Goal: Task Accomplishment & Management: Use online tool/utility

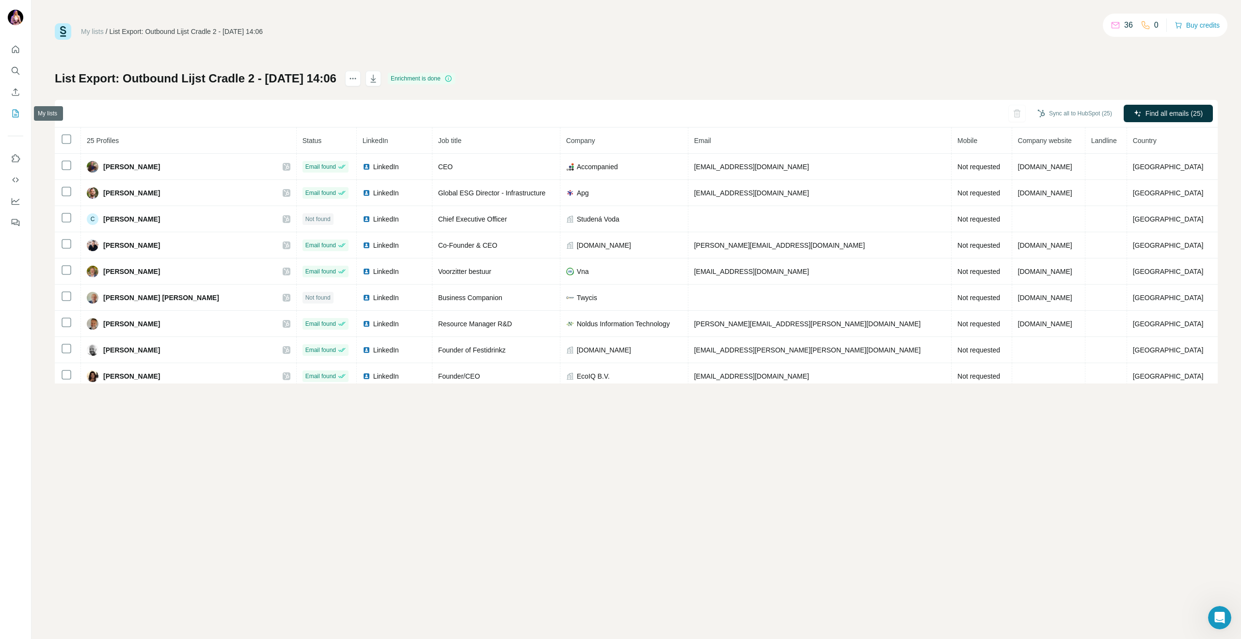
click at [14, 113] on icon "My lists" at bounding box center [16, 114] width 10 height 10
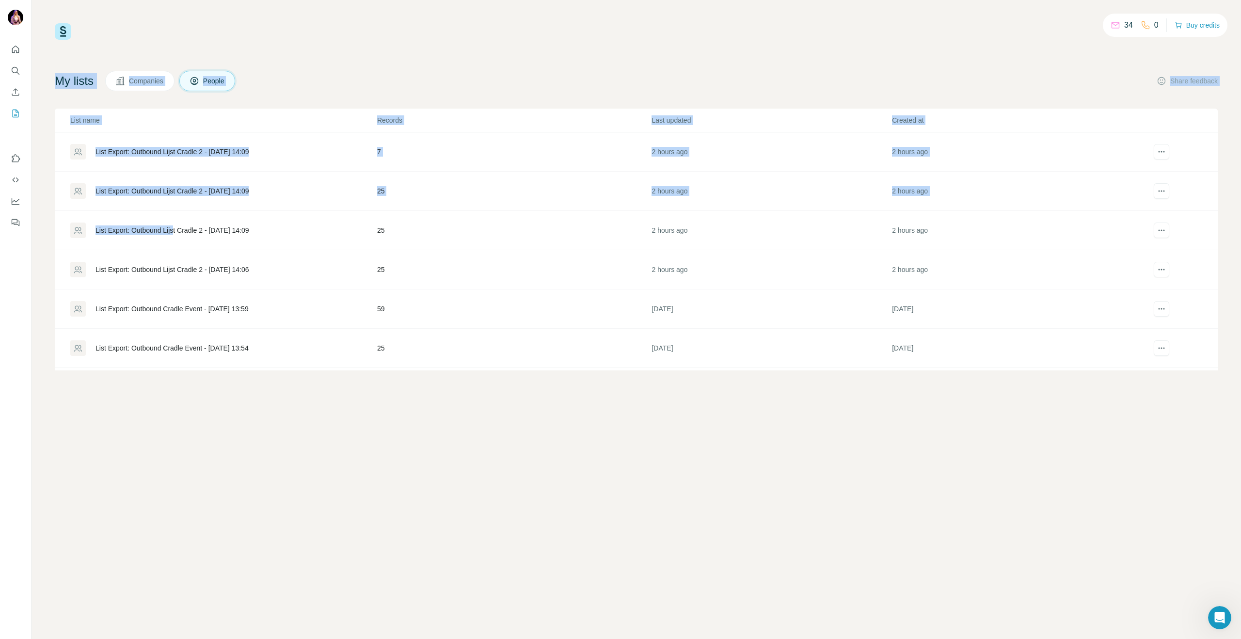
click at [177, 228] on div "List Export: Outbound Lijst Cradle 2 - [DATE] 14:09" at bounding box center [172, 230] width 153 height 10
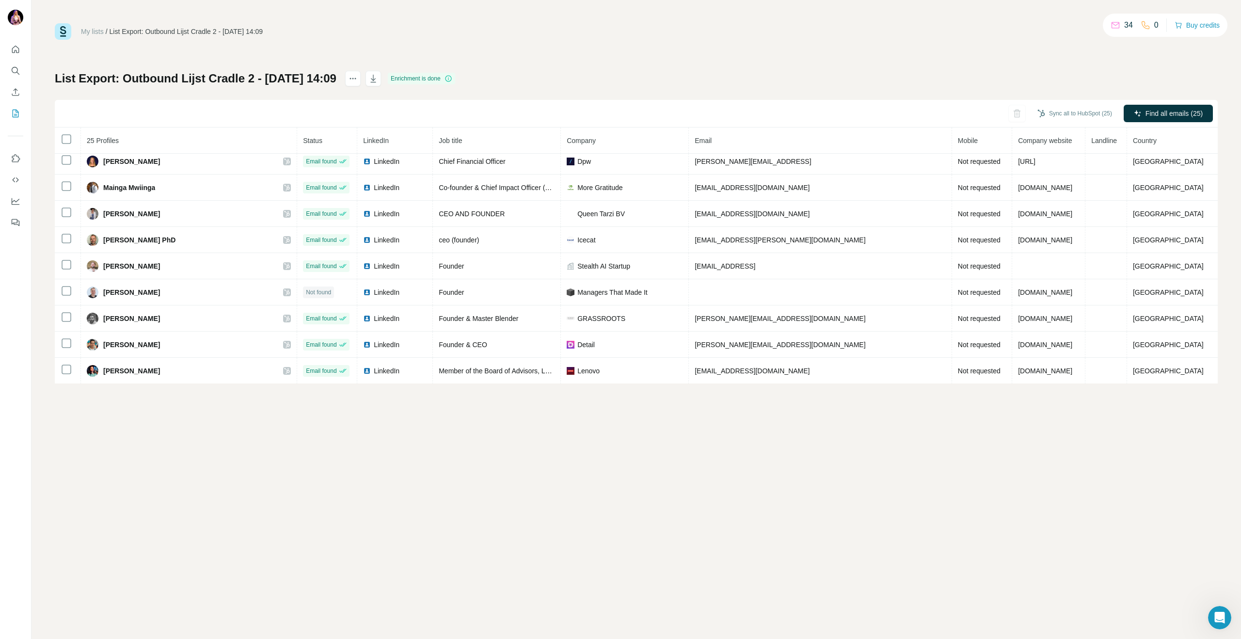
scroll to position [329, 0]
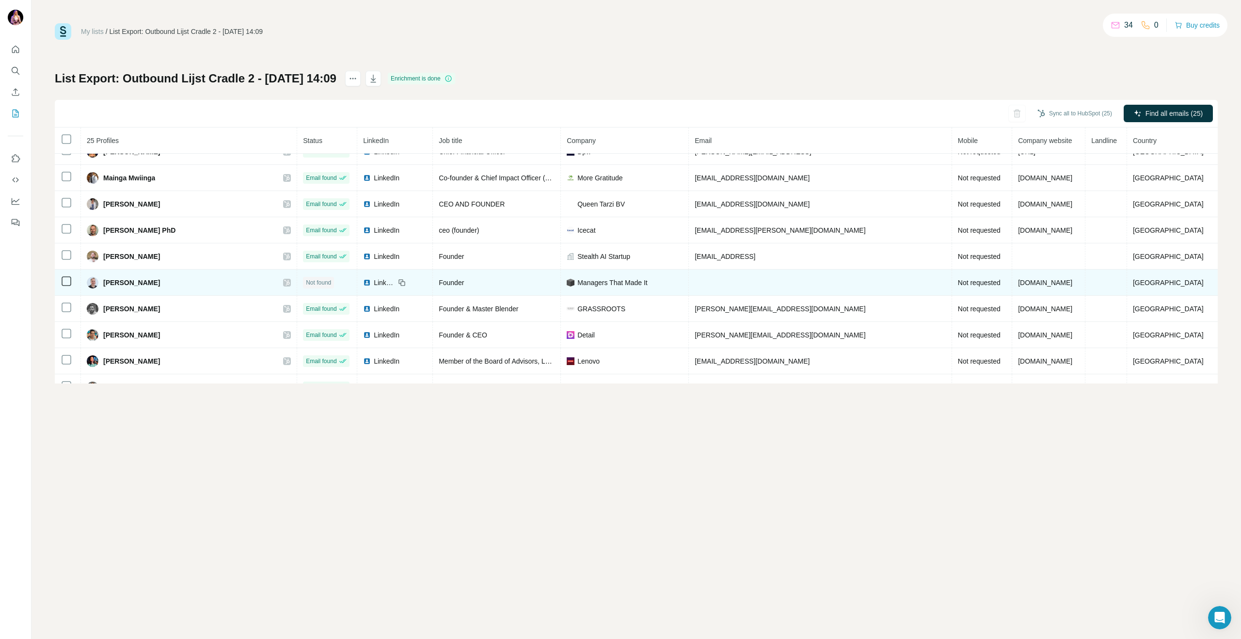
drag, startPoint x: 186, startPoint y: 284, endPoint x: 112, endPoint y: 285, distance: 73.7
click at [112, 285] on div "[PERSON_NAME]" at bounding box center [189, 283] width 204 height 12
copy span "[PERSON_NAME]"
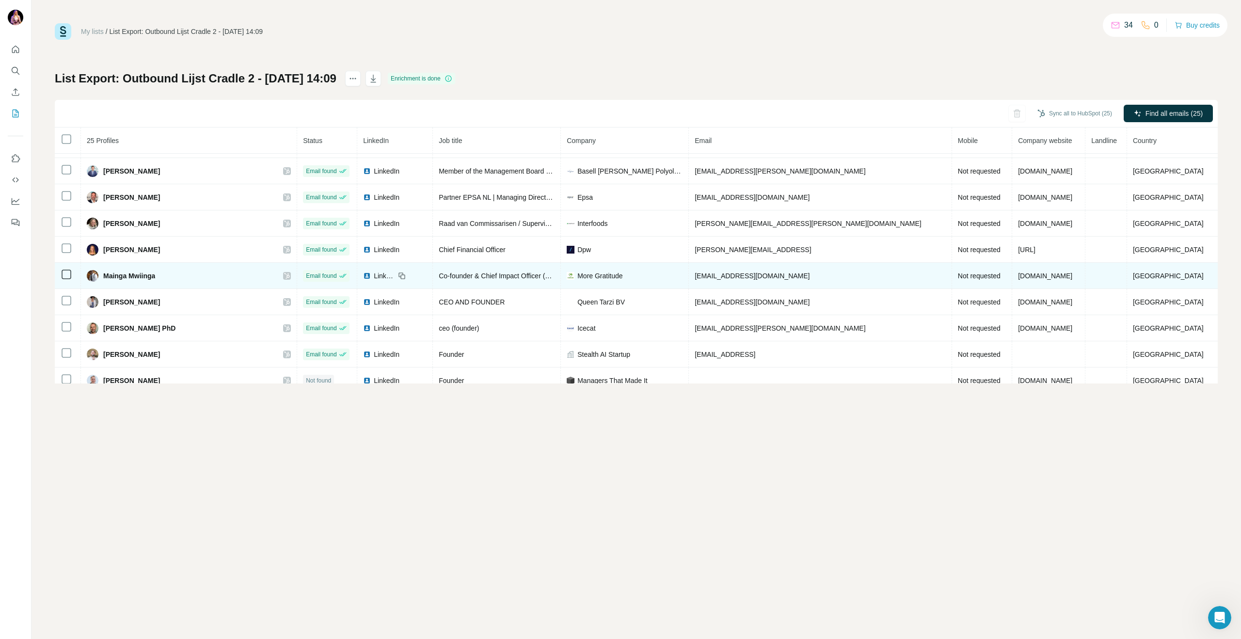
scroll to position [229, 0]
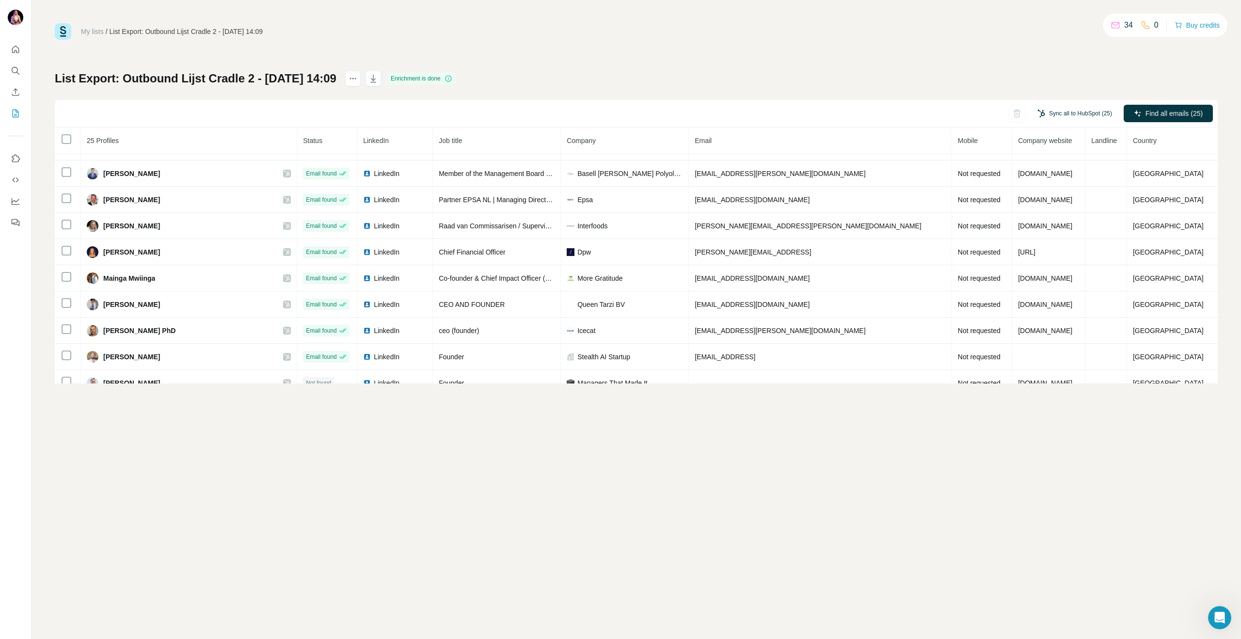
click at [1090, 112] on button "Sync all to HubSpot (25)" at bounding box center [1075, 113] width 88 height 15
click at [1021, 70] on div "My lists / List Export: Outbound Lijst Cradle 2 - [DATE] 14:09 34 0 Buy credits…" at bounding box center [636, 203] width 1163 height 360
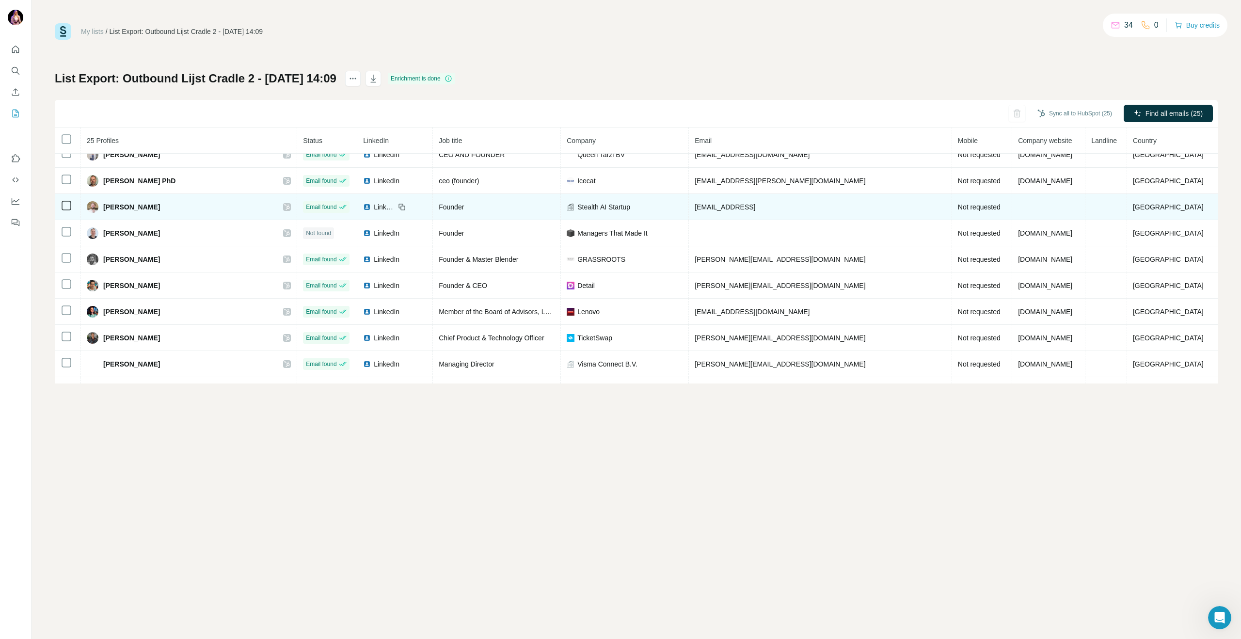
scroll to position [425, 0]
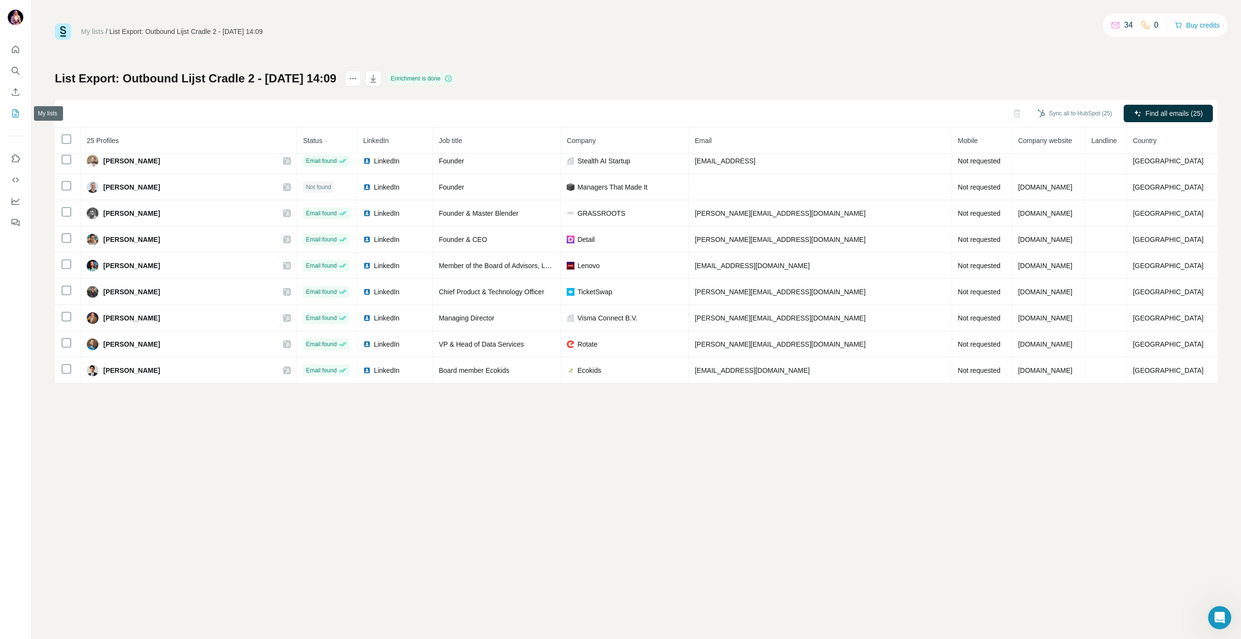
click at [15, 114] on icon "My lists" at bounding box center [16, 114] width 10 height 10
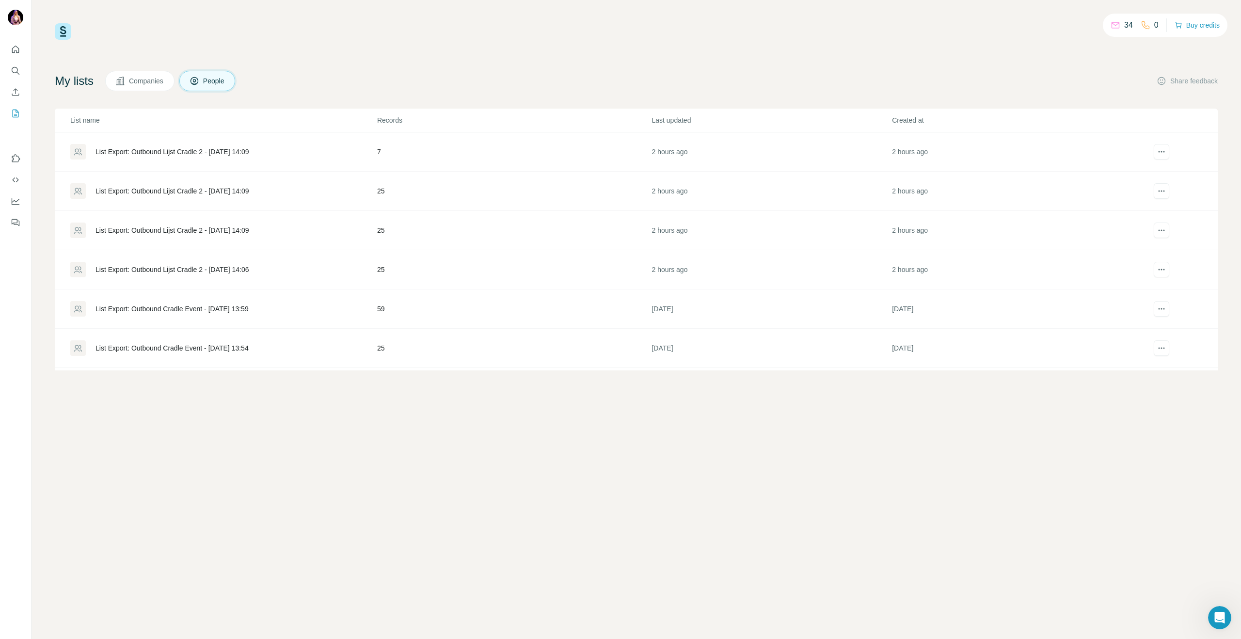
click at [161, 152] on div "List Export: Outbound Lijst Cradle 2 - [DATE] 14:09" at bounding box center [172, 152] width 153 height 10
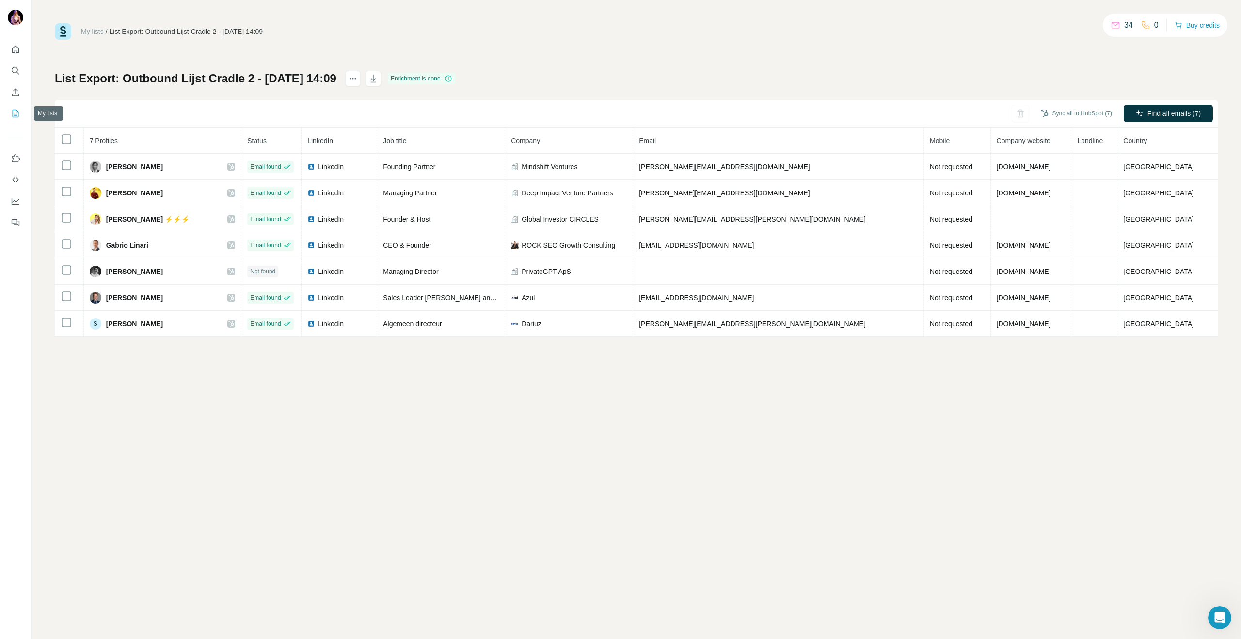
click at [11, 112] on icon "My lists" at bounding box center [16, 114] width 10 height 10
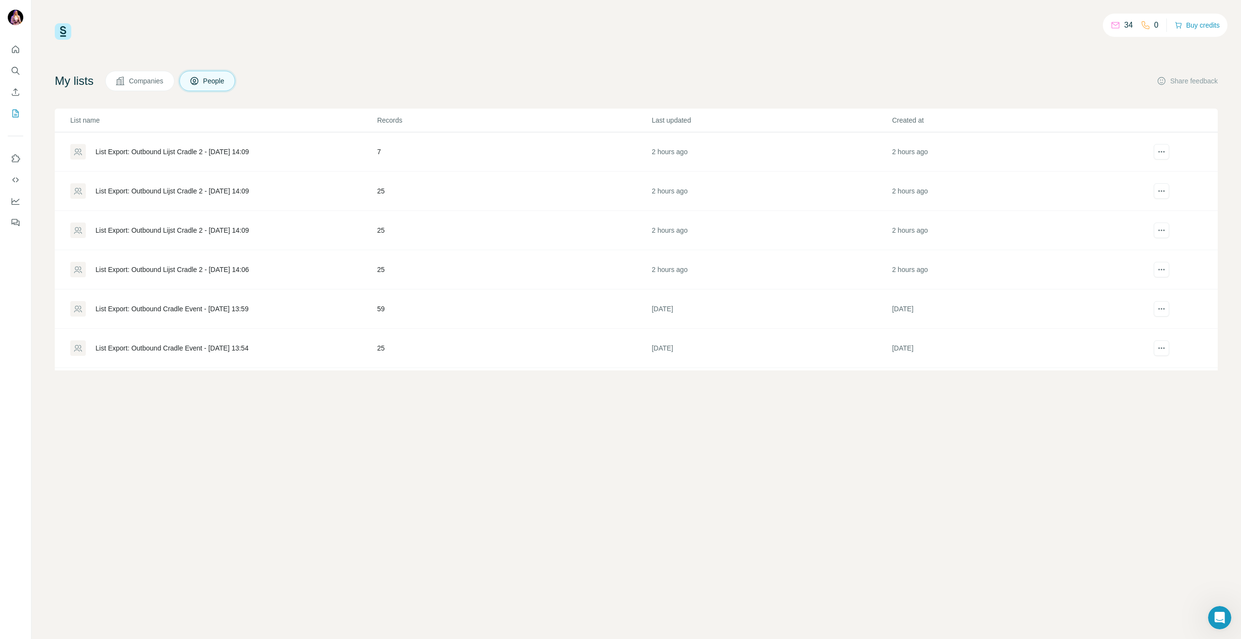
click at [190, 189] on div "List Export: Outbound Lijst Cradle 2 - [DATE] 14:09" at bounding box center [172, 191] width 153 height 10
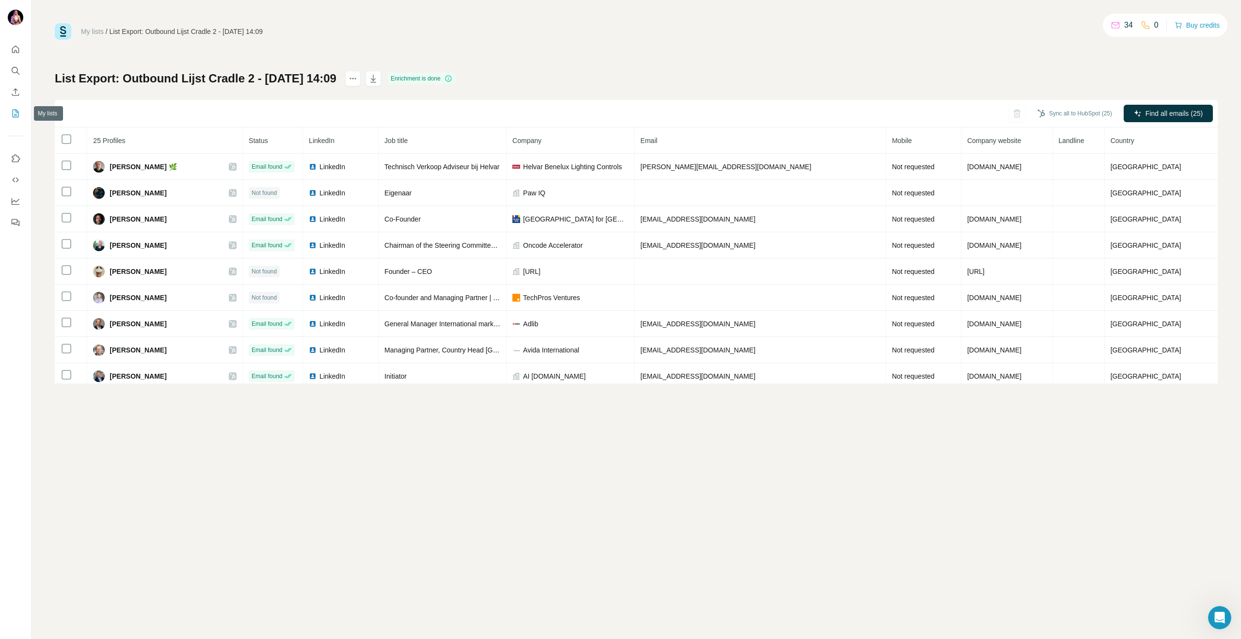
click at [17, 115] on icon "My lists" at bounding box center [16, 114] width 10 height 10
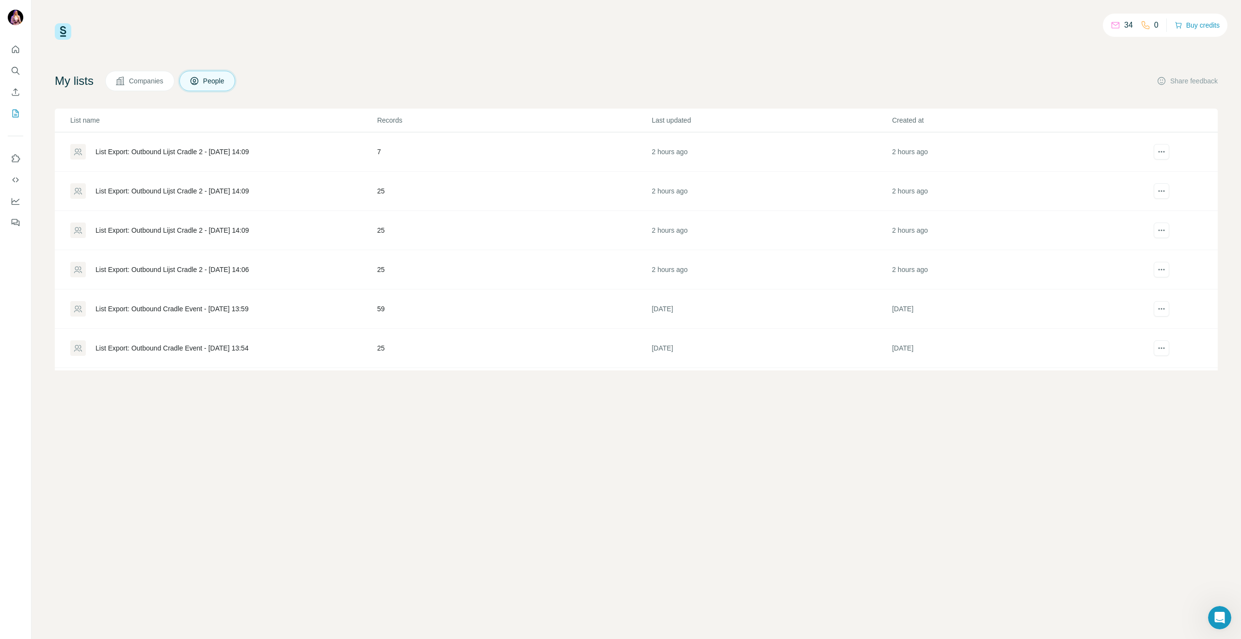
click at [166, 233] on div "List Export: Outbound Lijst Cradle 2 - [DATE] 14:09" at bounding box center [172, 230] width 153 height 10
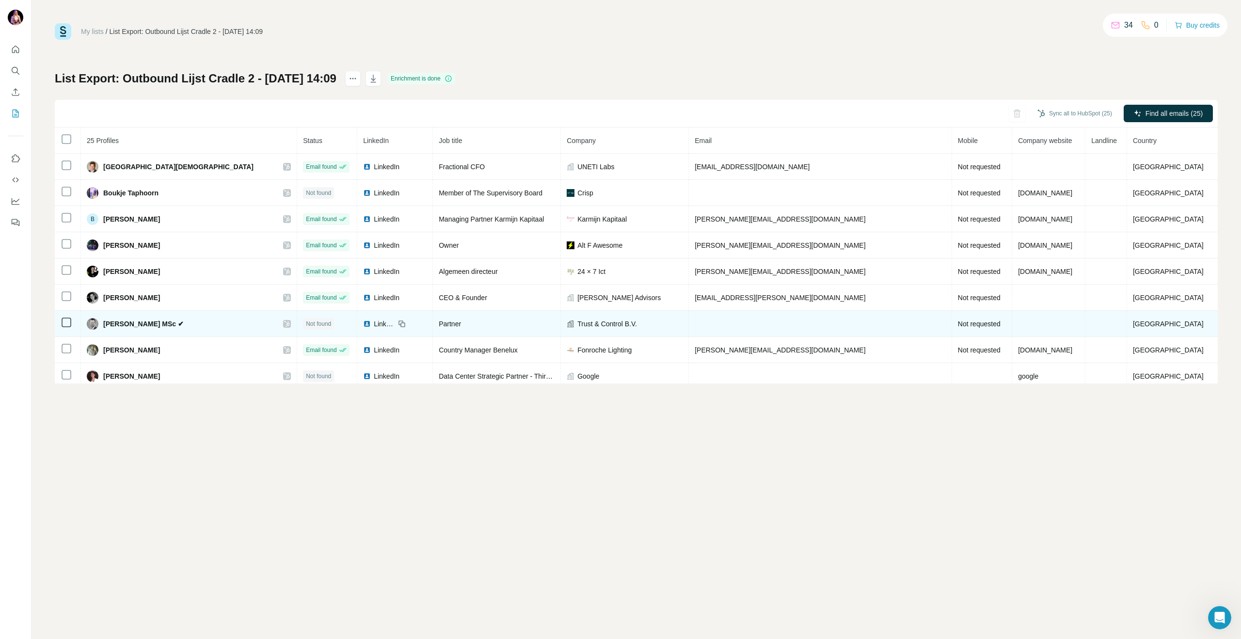
scroll to position [425, 0]
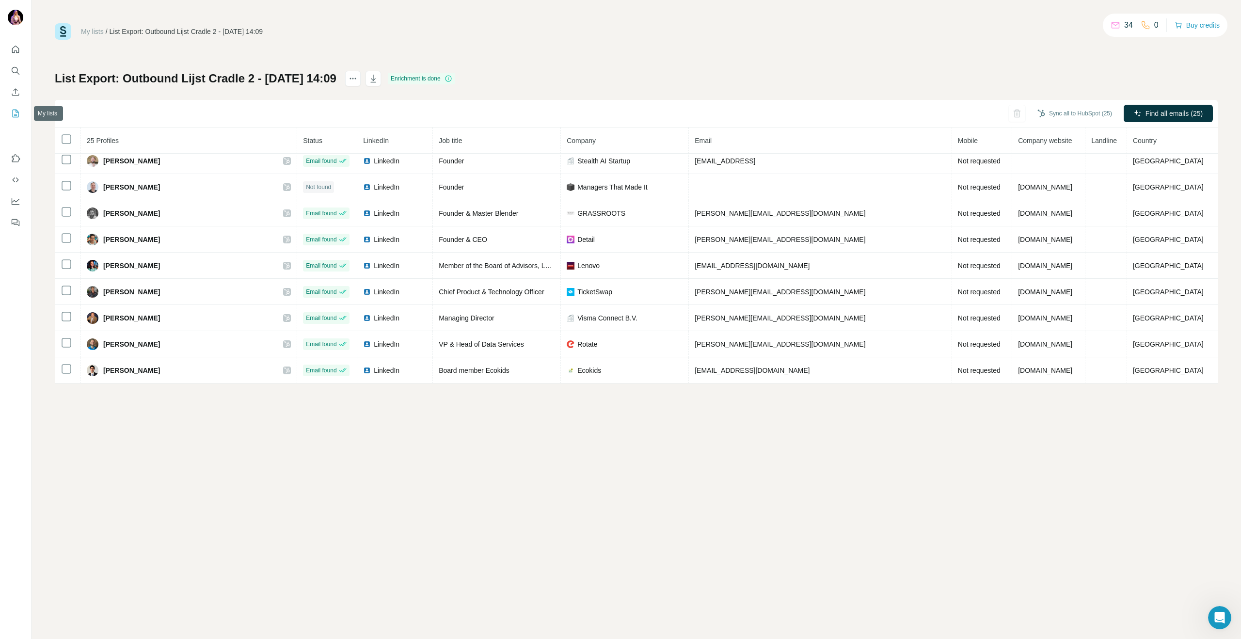
click at [16, 109] on icon "My lists" at bounding box center [16, 114] width 10 height 10
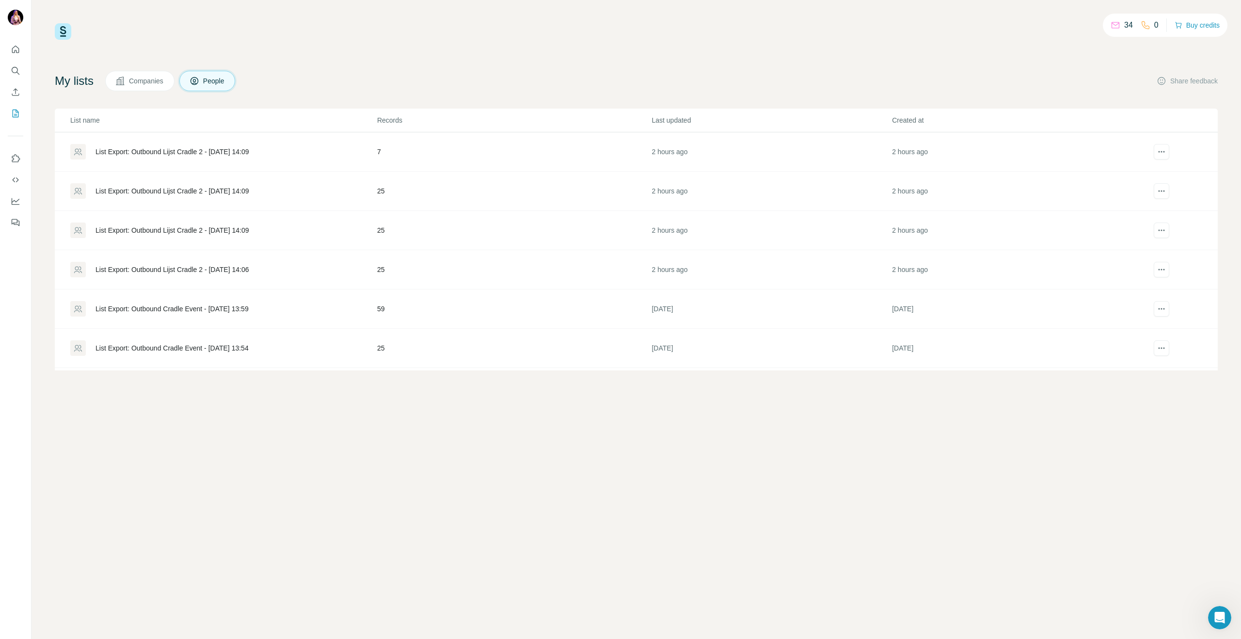
click at [160, 274] on div "List Export: Outbound Lijst Cradle 2 - [DATE] 14:06" at bounding box center [172, 270] width 153 height 10
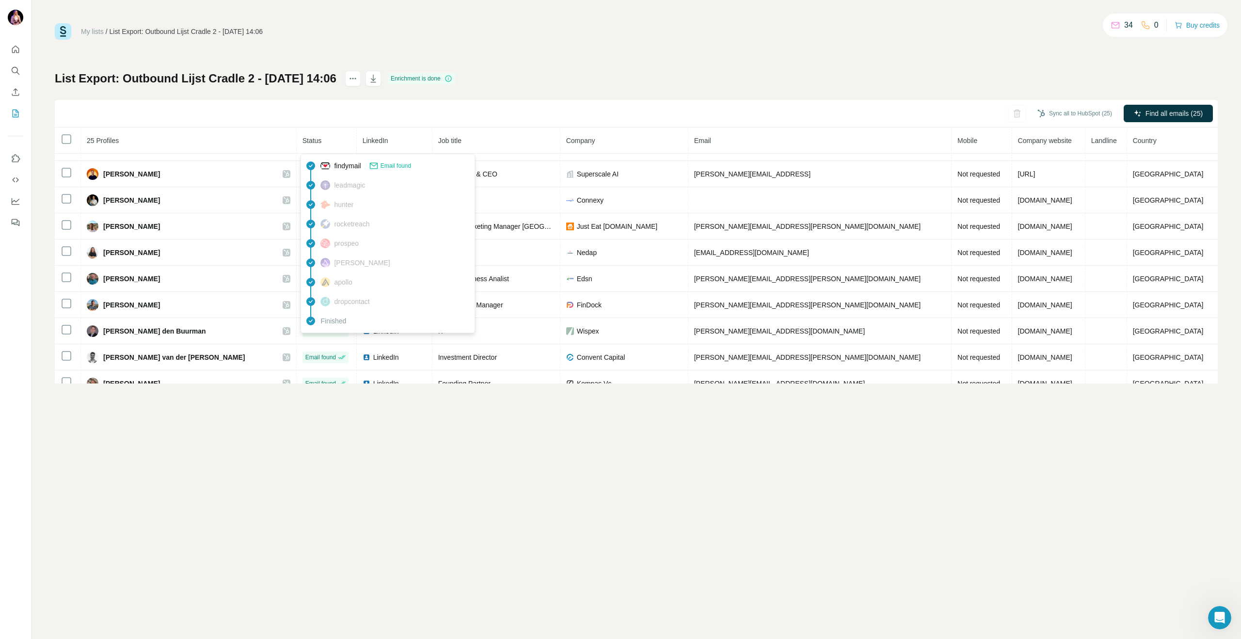
scroll to position [425, 0]
